Goal: Task Accomplishment & Management: Complete application form

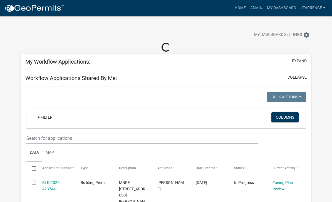
select select "3: 100"
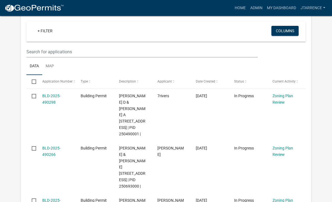
scroll to position [399, 0]
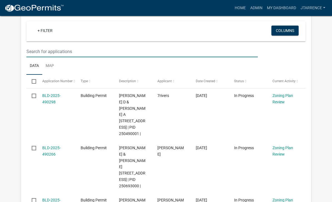
click at [61, 46] on input "text" at bounding box center [141, 51] width 231 height 11
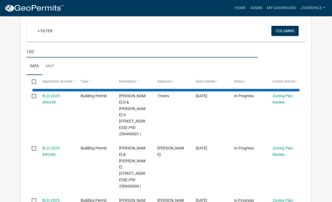
type input "100"
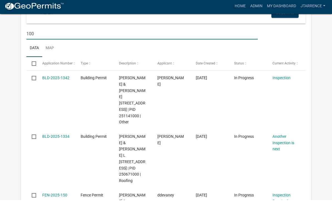
scroll to position [414, 0]
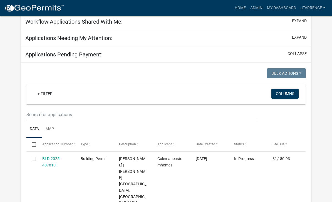
select select "3: 100"
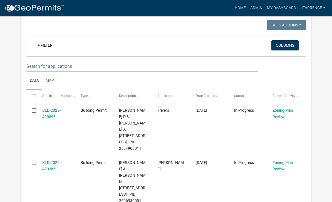
scroll to position [385, 0]
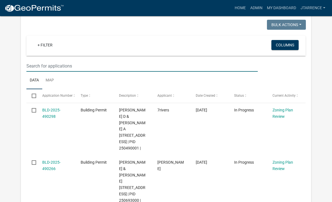
click at [46, 60] on input "text" at bounding box center [141, 65] width 231 height 11
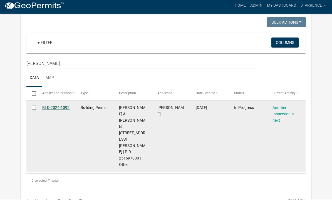
type input "Haralson"
click at [61, 108] on link "BLD-2024-1092" at bounding box center [55, 110] width 27 height 4
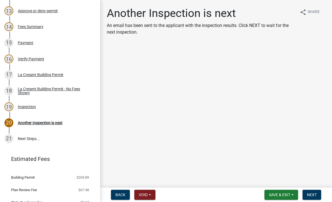
scroll to position [293, 0]
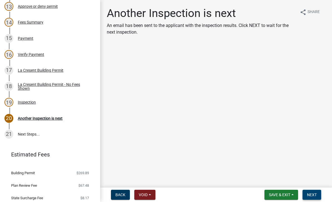
click at [315, 197] on button "Next" at bounding box center [311, 195] width 19 height 10
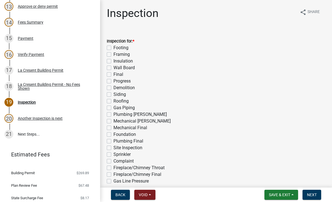
click at [120, 76] on label "Final" at bounding box center [118, 74] width 10 height 7
click at [117, 75] on input "Final" at bounding box center [115, 73] width 4 height 4
checkbox input "true"
checkbox input "false"
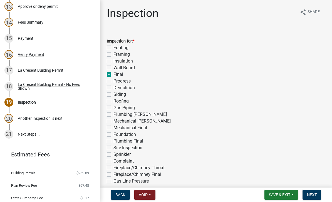
checkbox input "false"
checkbox input "true"
checkbox input "false"
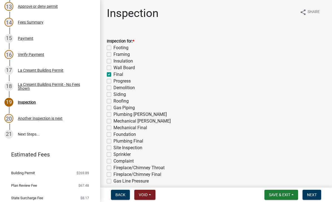
checkbox input "false"
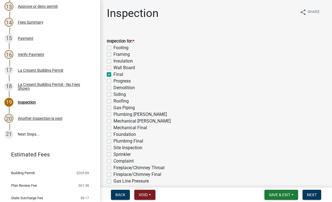
checkbox input "false"
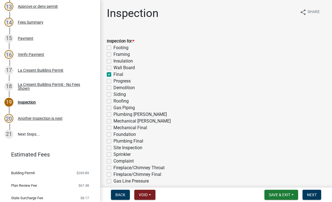
checkbox input "false"
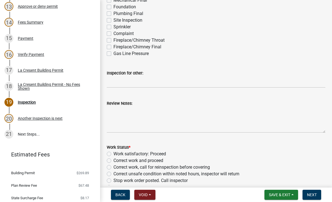
scroll to position [130, 0]
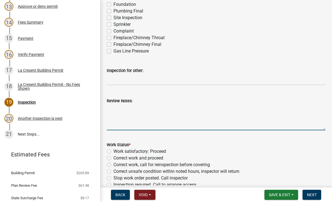
click at [128, 109] on textarea "Review Notes:" at bounding box center [216, 117] width 218 height 26
type textarea "Inspected finished sunroom."
click at [166, 151] on label "Work satisfactory: Proceed" at bounding box center [139, 151] width 53 height 7
click at [117, 151] on input "Work satisfactory: Proceed" at bounding box center [115, 150] width 4 height 4
radio input "true"
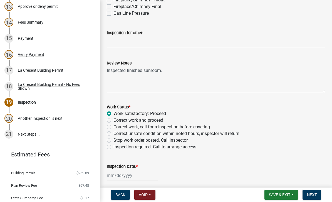
scroll to position [182, 0]
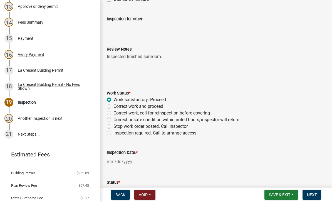
click at [127, 164] on div at bounding box center [132, 161] width 51 height 11
select select "10"
select select "2025"
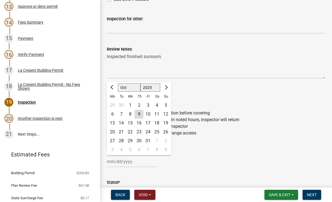
click at [142, 116] on div "9" at bounding box center [138, 114] width 9 height 9
type input "[DATE]"
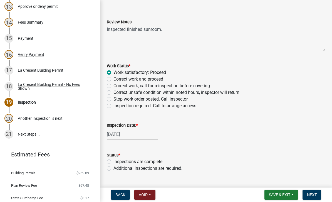
scroll to position [217, 0]
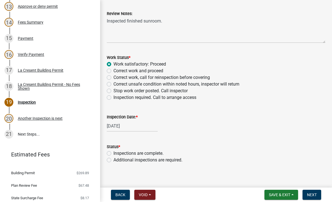
click at [135, 154] on label "Inspections are complete." at bounding box center [138, 153] width 50 height 7
click at [117, 154] on input "Inspections are complete." at bounding box center [115, 152] width 4 height 4
radio input "true"
click at [314, 194] on span "Next" at bounding box center [312, 195] width 10 height 4
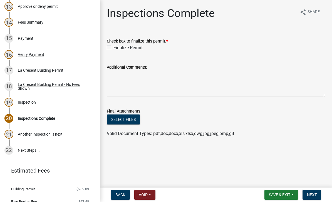
click at [122, 50] on label "Finalize Permit" at bounding box center [127, 47] width 29 height 7
click at [117, 48] on input "Finalize Permit" at bounding box center [115, 46] width 4 height 4
checkbox input "true"
click at [314, 197] on button "Next" at bounding box center [311, 195] width 19 height 10
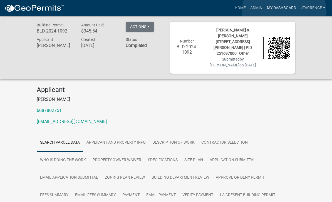
click at [284, 12] on link "My Dashboard" at bounding box center [281, 8] width 34 height 11
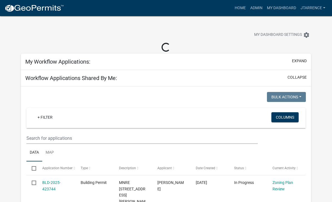
select select "3: 100"
